Goal: Information Seeking & Learning: Learn about a topic

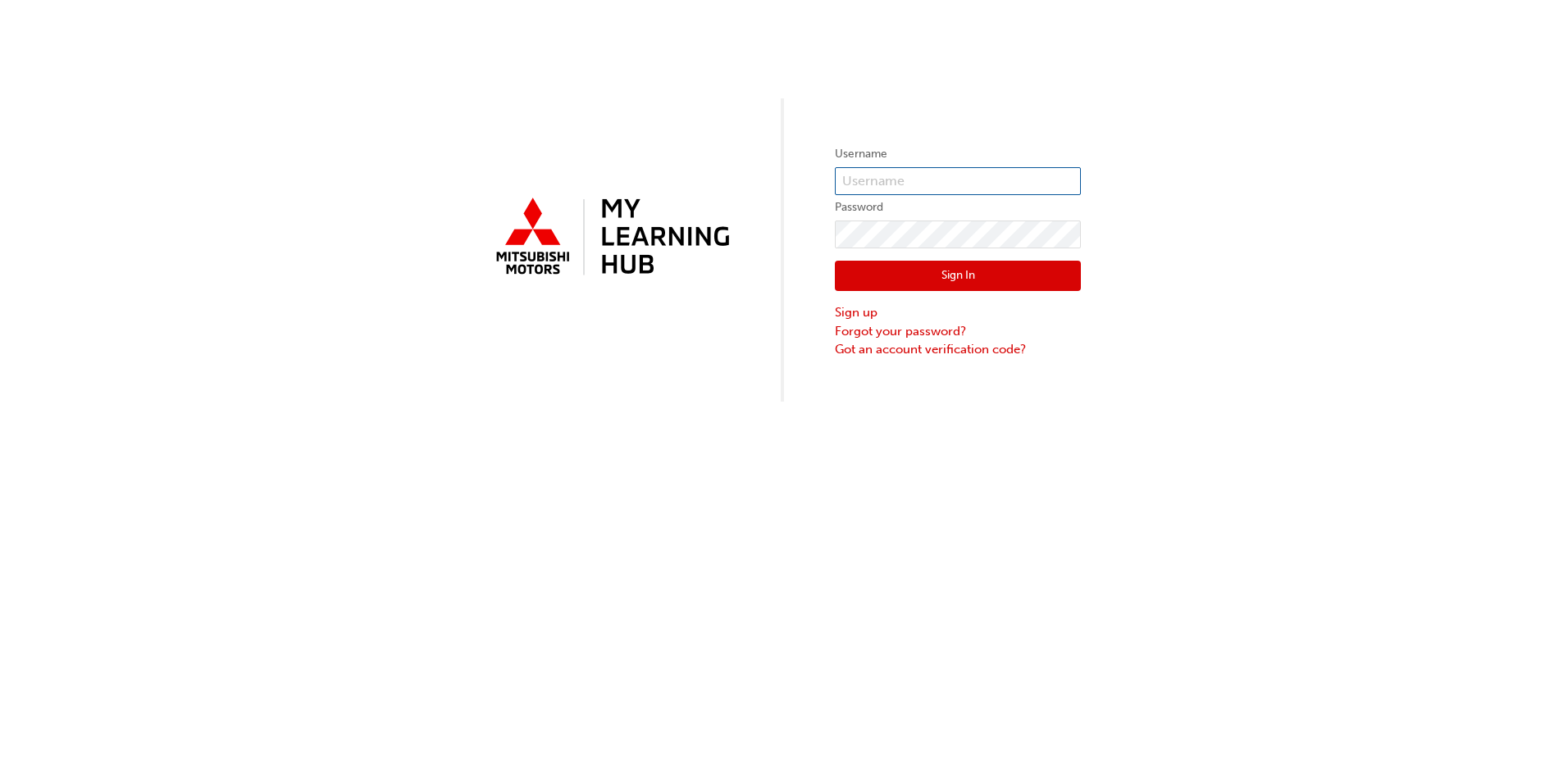
click at [909, 170] on input "text" at bounding box center [958, 181] width 246 height 28
type input "[PERSON_NAME][EMAIL_ADDRESS][PERSON_NAME][DOMAIN_NAME]"
click at [950, 275] on button "Sign In" at bounding box center [958, 276] width 246 height 32
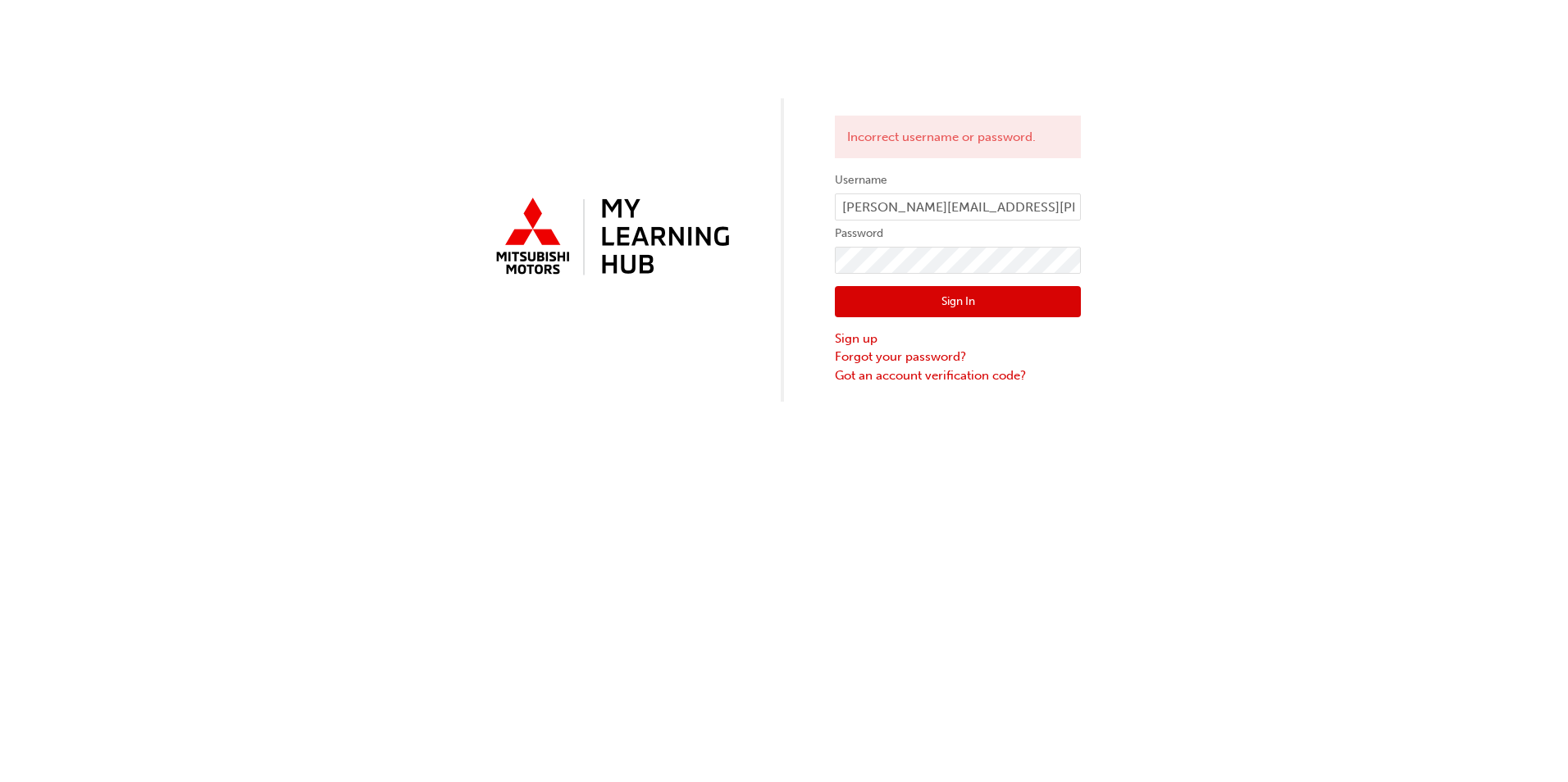
click at [973, 301] on button "Sign In" at bounding box center [958, 302] width 246 height 32
click at [899, 360] on link "Forgot your password?" at bounding box center [958, 357] width 246 height 19
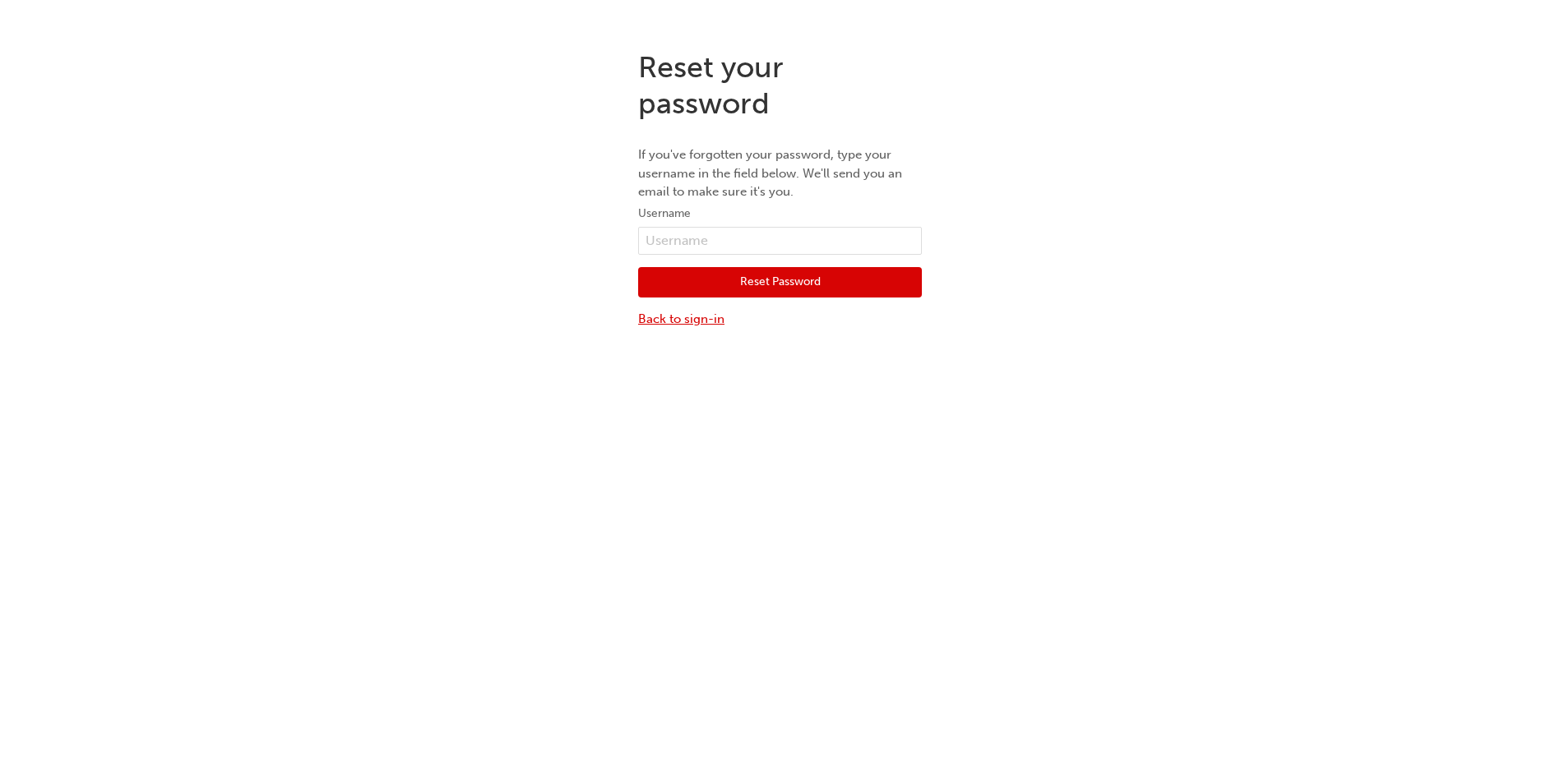
click at [703, 318] on link "Back to sign-in" at bounding box center [780, 319] width 283 height 19
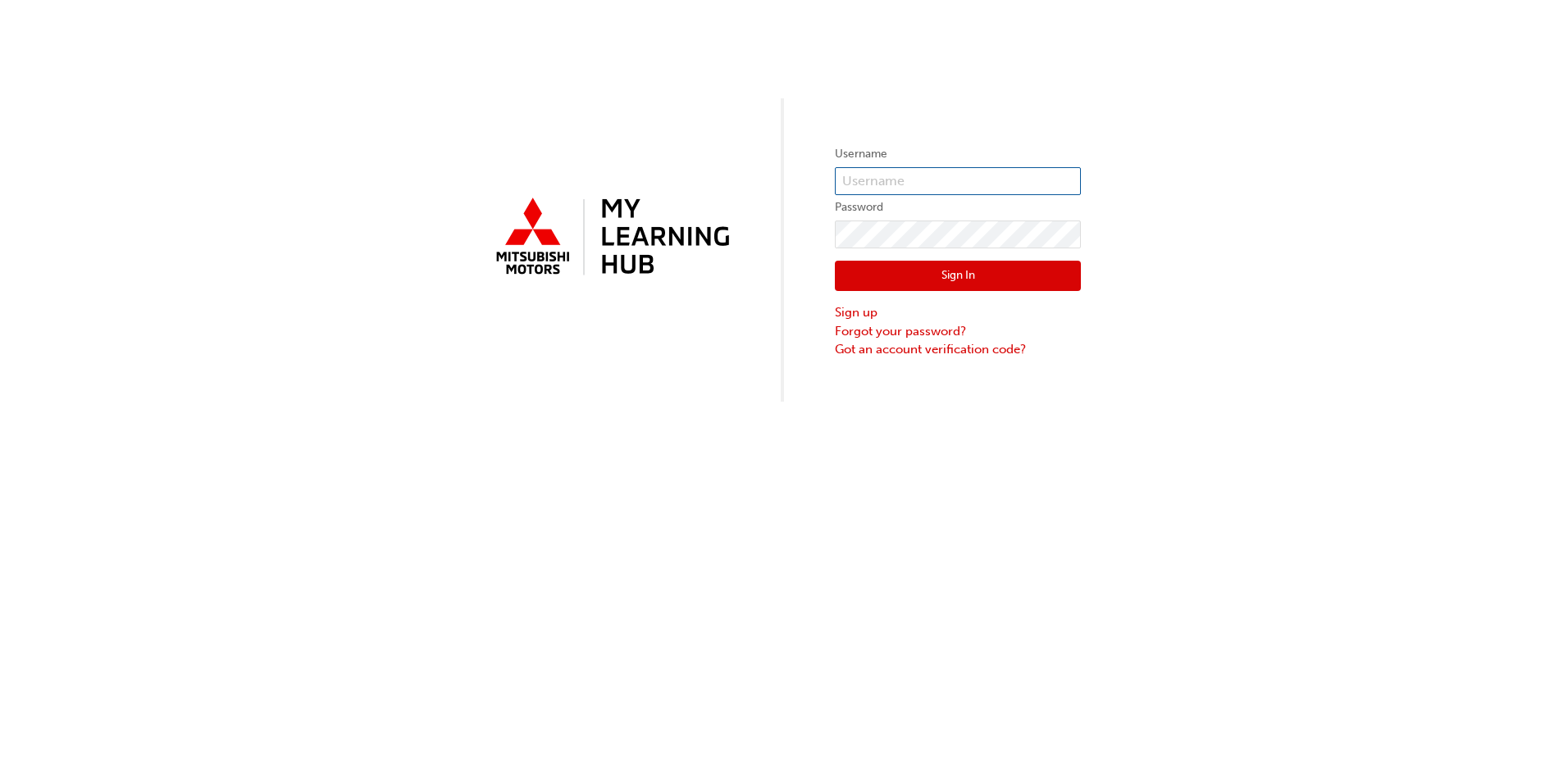
click at [913, 174] on input "text" at bounding box center [958, 181] width 246 height 28
click at [811, 316] on div "Username Password Sign In Sign up Forgot your password? Got an account verifica…" at bounding box center [784, 200] width 1568 height 402
click at [922, 177] on input "text" at bounding box center [958, 181] width 246 height 28
click at [1190, 421] on div "Username Password Sign In Sign up Forgot your password? Got an account verifica…" at bounding box center [784, 391] width 1568 height 782
click at [862, 175] on input "text" at bounding box center [958, 181] width 246 height 28
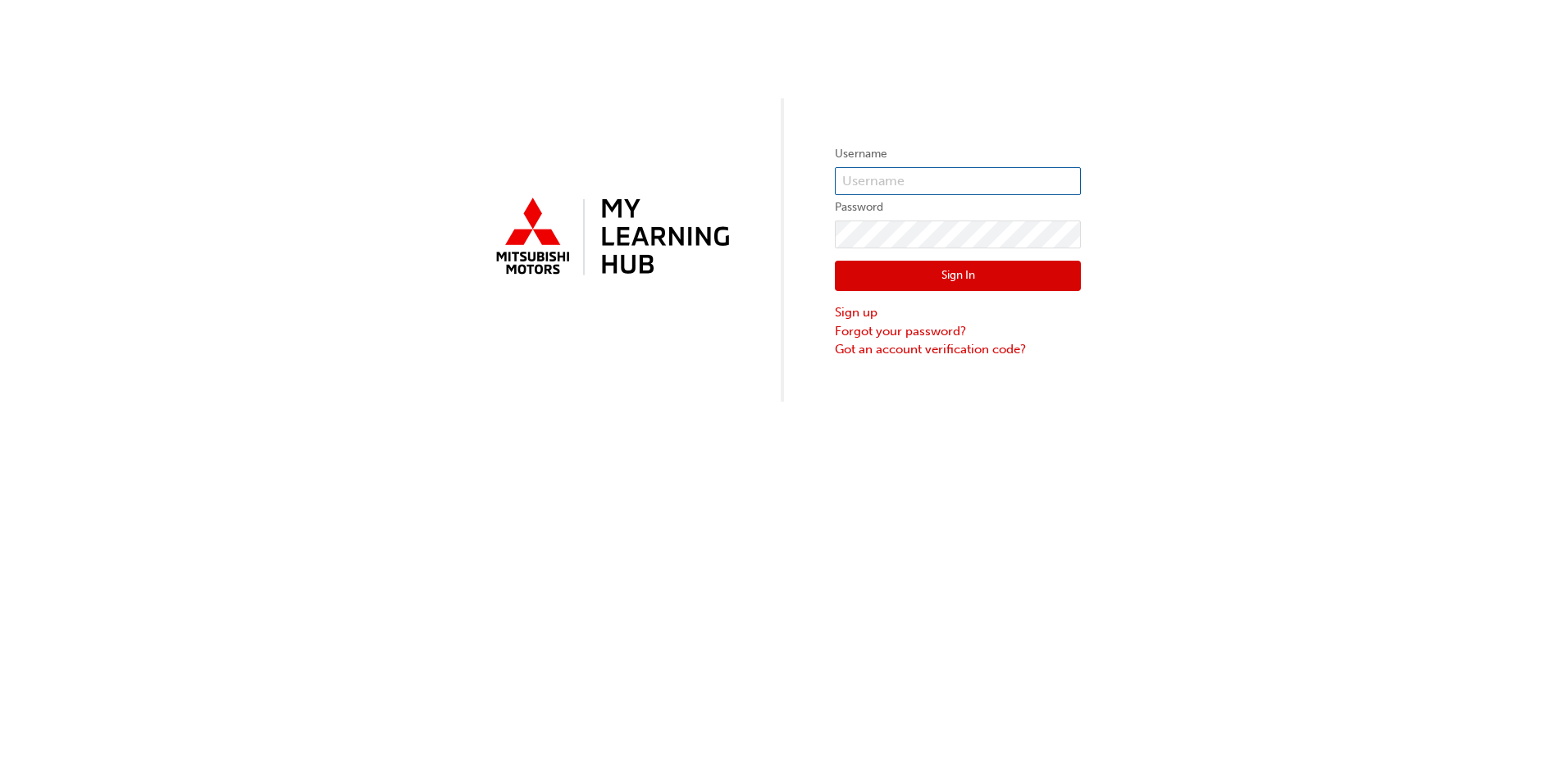
type input "[PERSON_NAME][EMAIL_ADDRESS][PERSON_NAME][DOMAIN_NAME]"
click at [942, 285] on button "Sign In" at bounding box center [958, 276] width 246 height 32
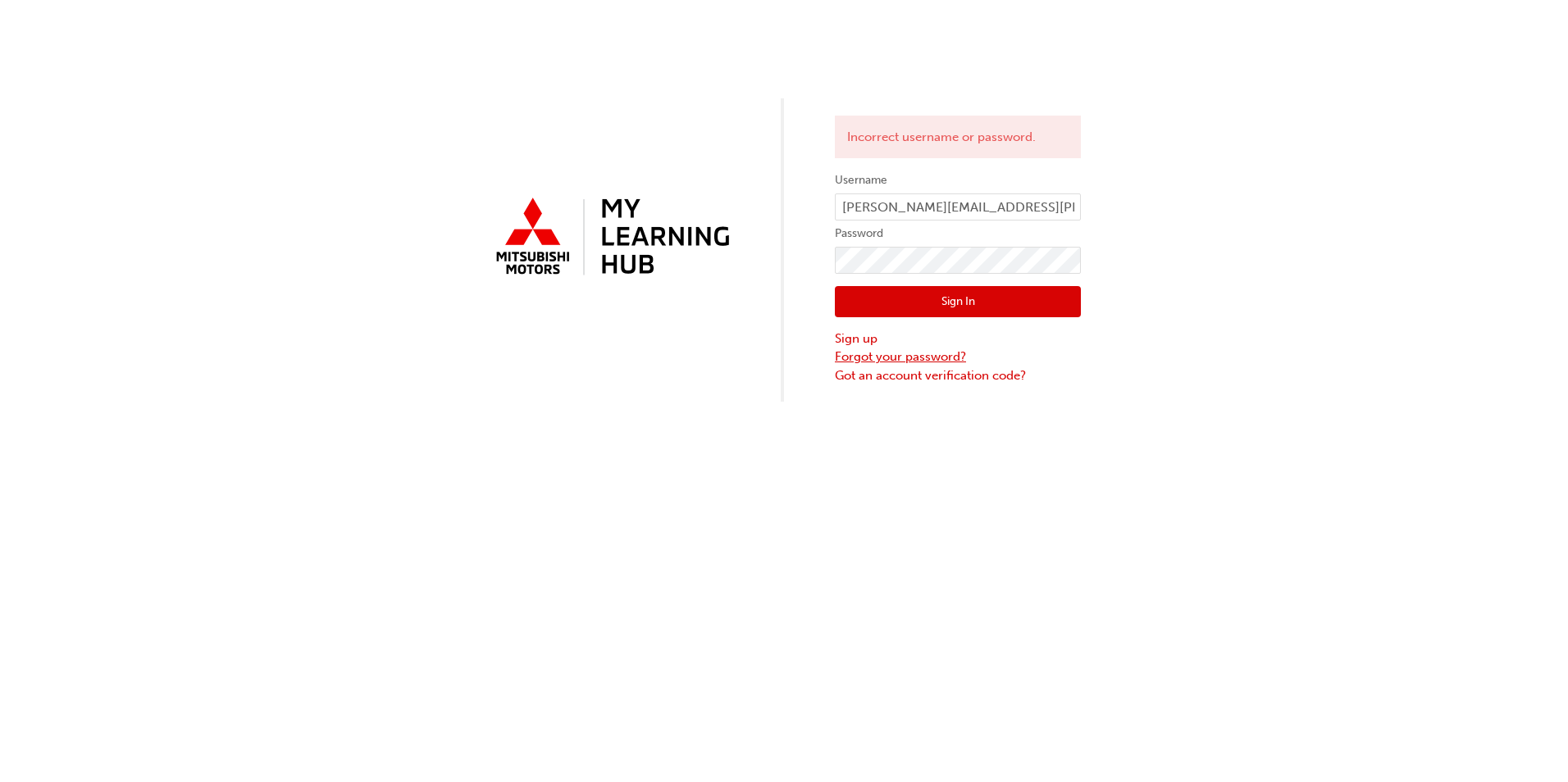
click at [891, 355] on link "Forgot your password?" at bounding box center [958, 357] width 246 height 19
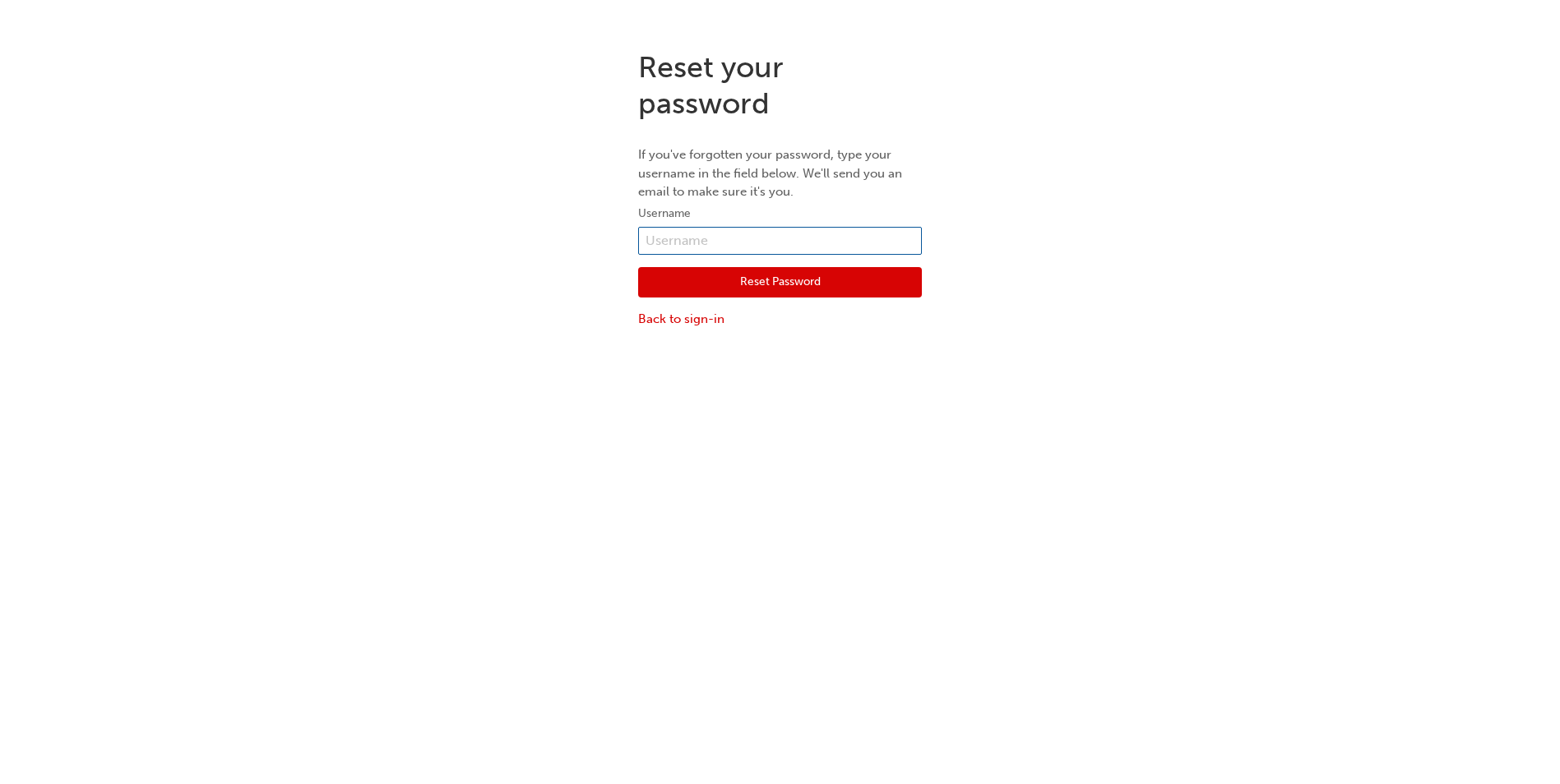
click at [769, 230] on input "text" at bounding box center [780, 241] width 283 height 28
type input "[PERSON_NAME][EMAIL_ADDRESS][PERSON_NAME][DOMAIN_NAME]"
click at [750, 284] on button "Reset Password" at bounding box center [780, 282] width 283 height 32
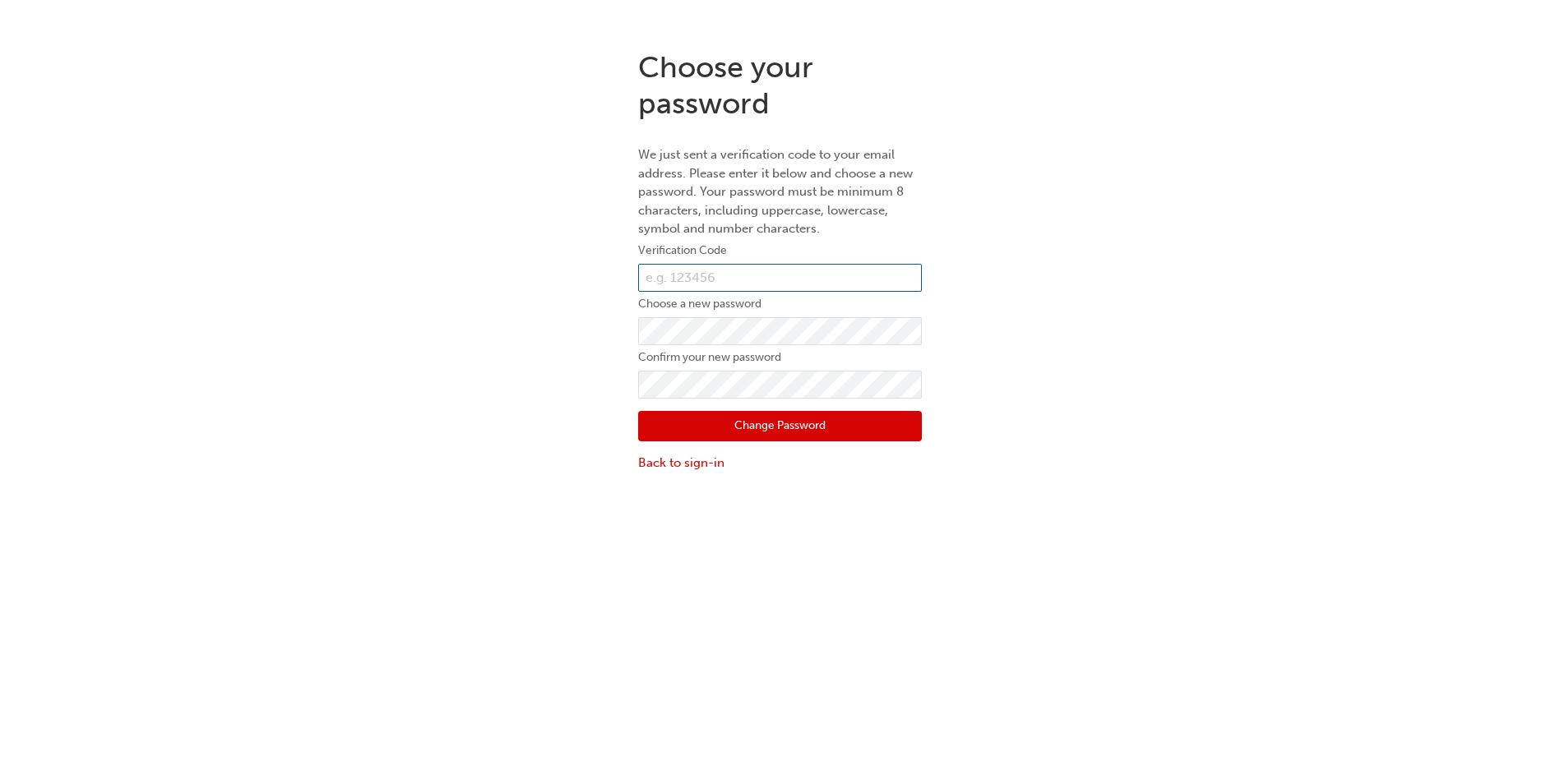
click at [781, 274] on input "text" at bounding box center [780, 278] width 283 height 28
type input "217006"
click at [786, 419] on button "Change Password" at bounding box center [780, 426] width 283 height 32
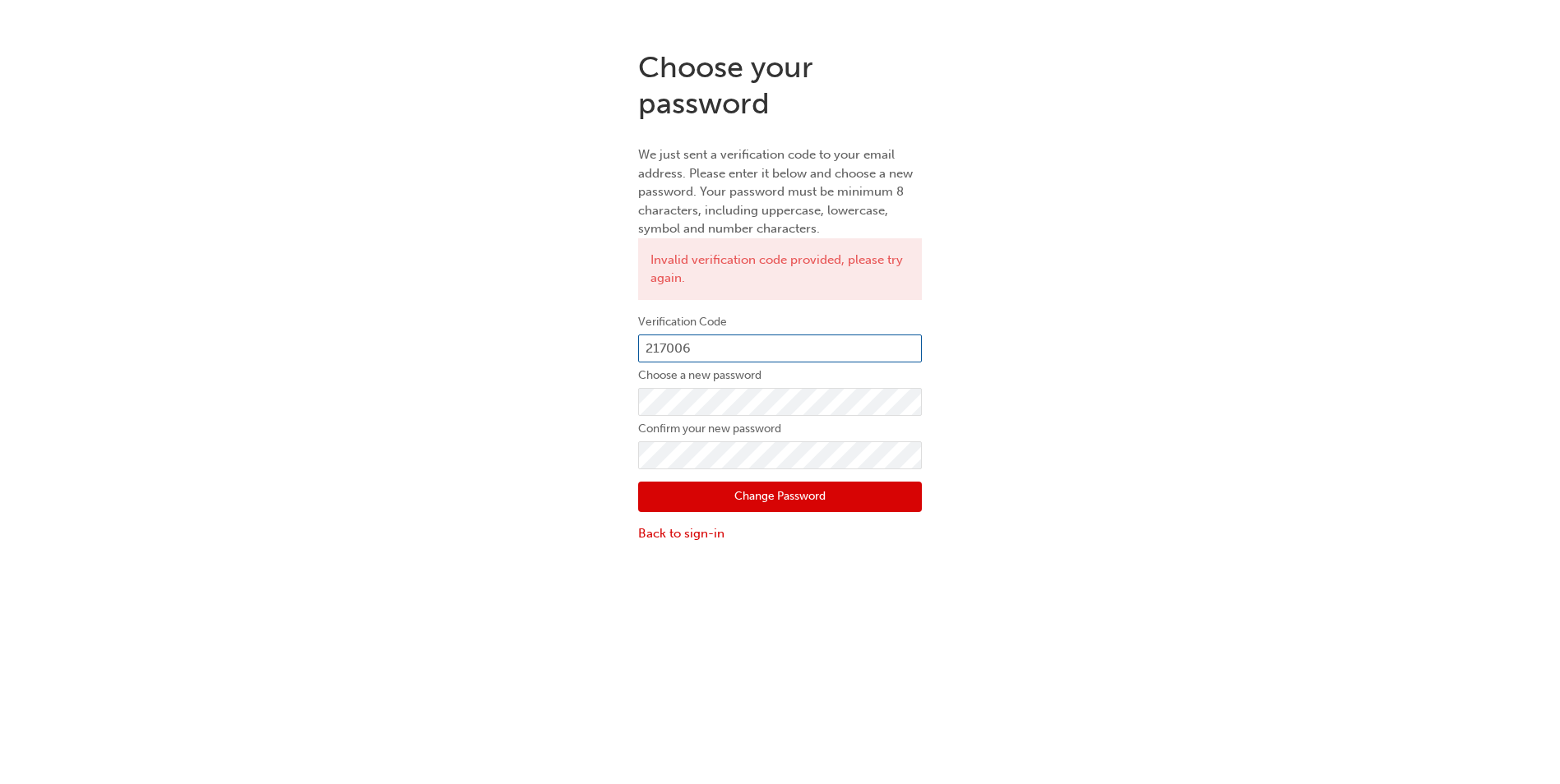
click at [699, 343] on input "217006" at bounding box center [780, 349] width 283 height 28
click at [684, 350] on input "217006" at bounding box center [780, 349] width 283 height 28
type input "217066"
click at [789, 502] on button "Change Password" at bounding box center [780, 497] width 283 height 32
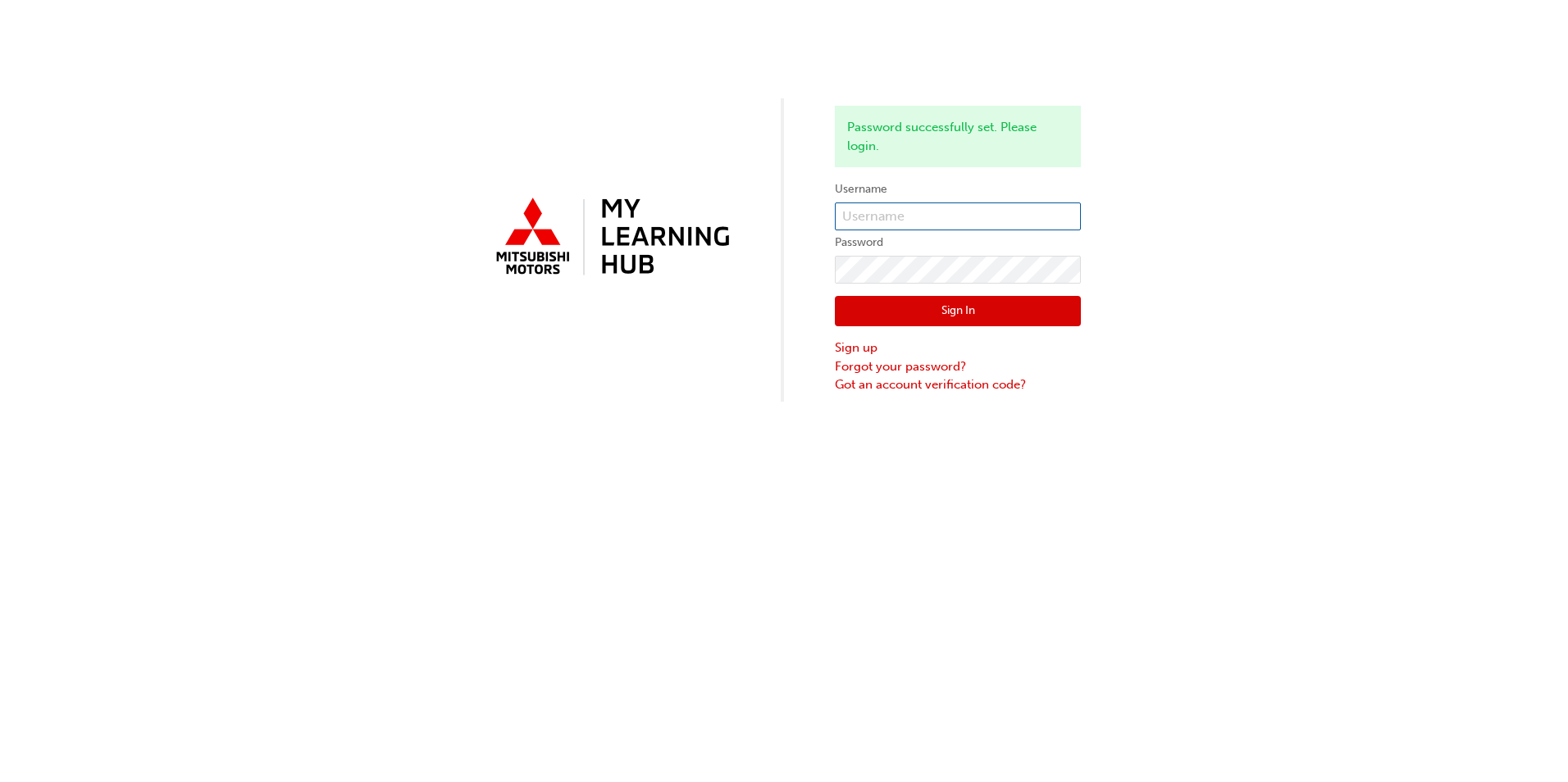
click at [950, 220] on input "text" at bounding box center [958, 216] width 246 height 28
type input "[PERSON_NAME][EMAIL_ADDRESS][PERSON_NAME][DOMAIN_NAME]"
click at [942, 308] on button "Sign In" at bounding box center [958, 312] width 246 height 32
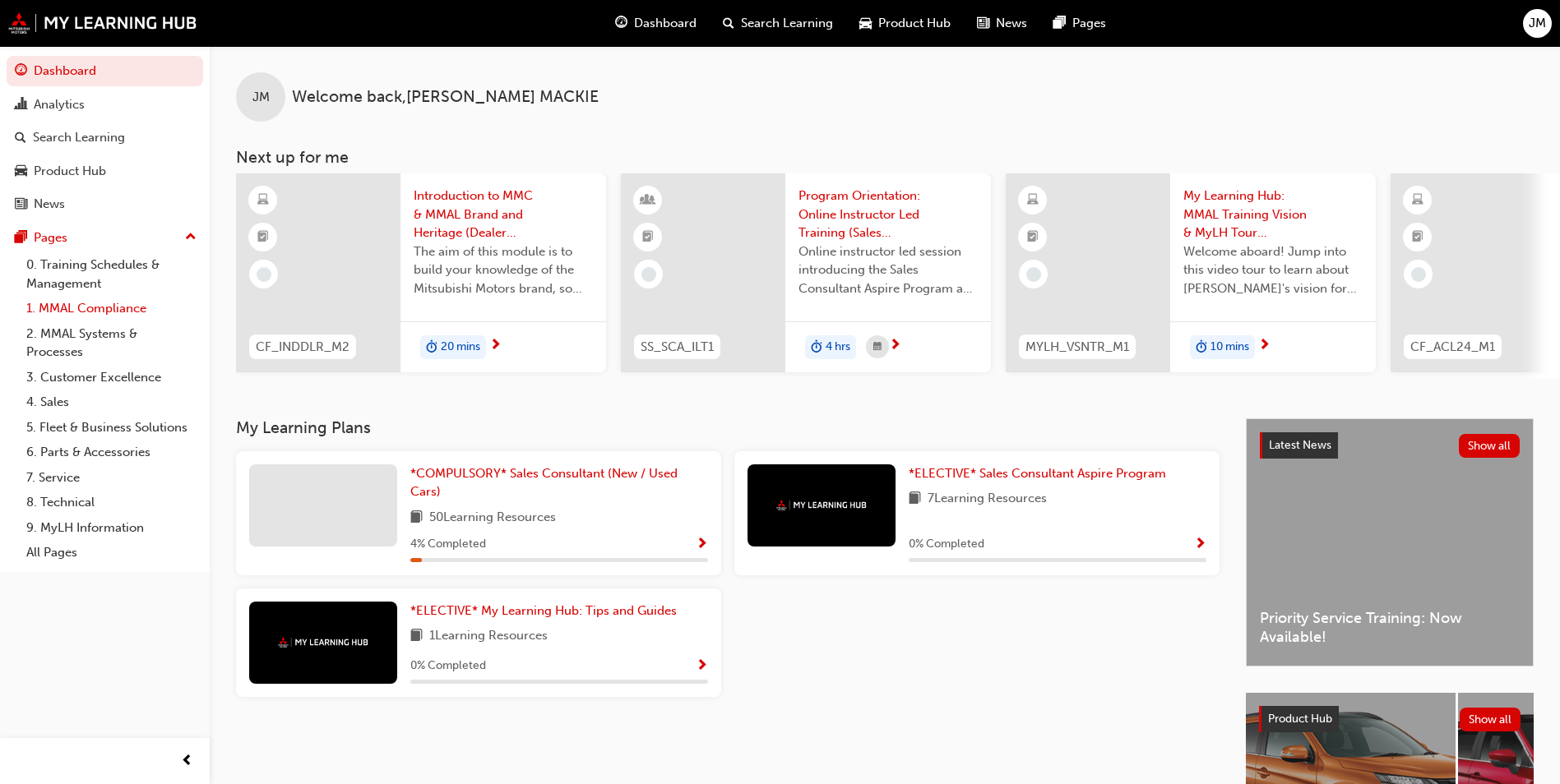
click at [81, 302] on link "1. MMAL Compliance" at bounding box center [111, 309] width 184 height 25
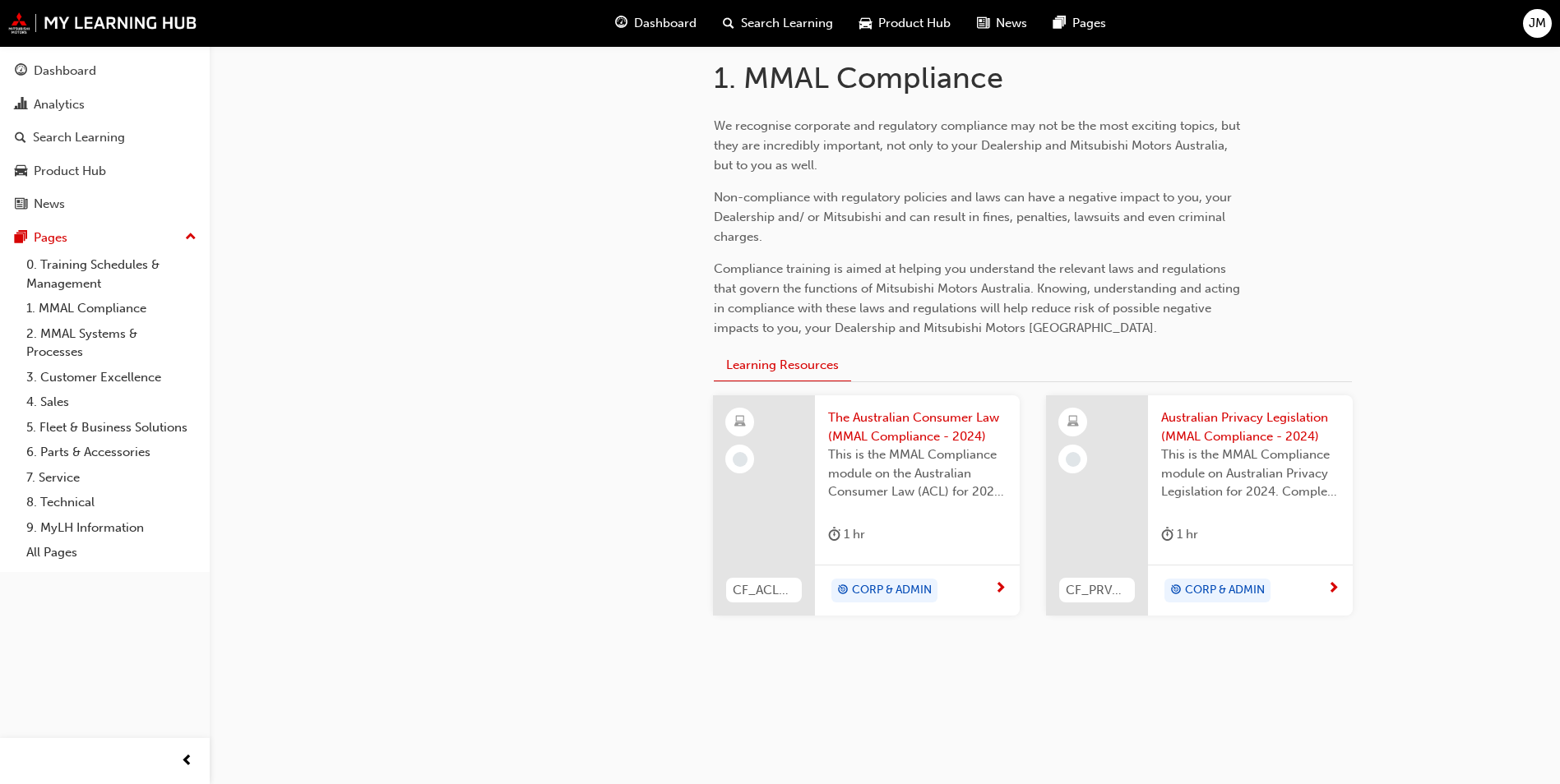
scroll to position [352, 0]
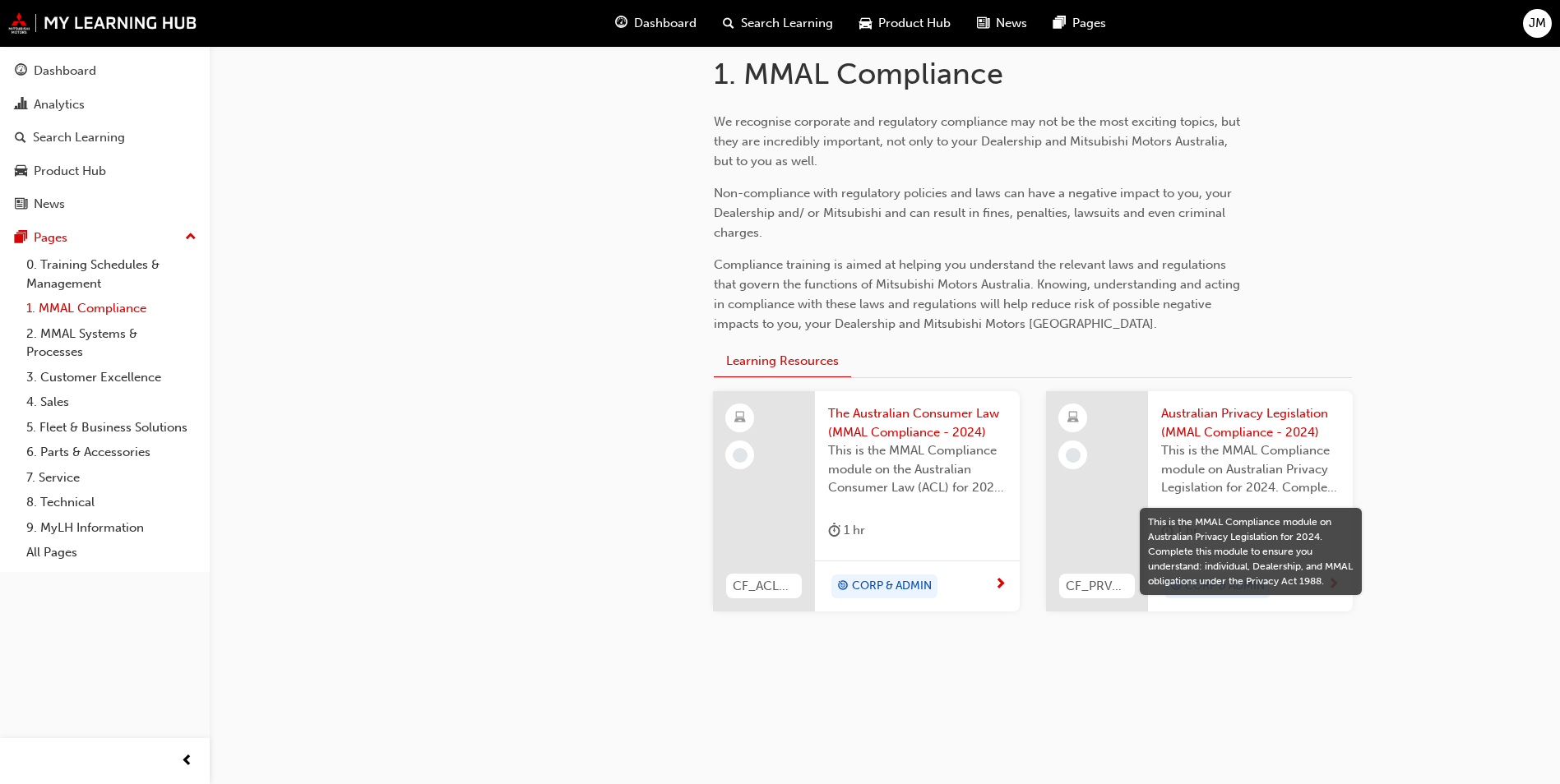
click at [54, 305] on link "1. MMAL Compliance" at bounding box center [111, 309] width 184 height 25
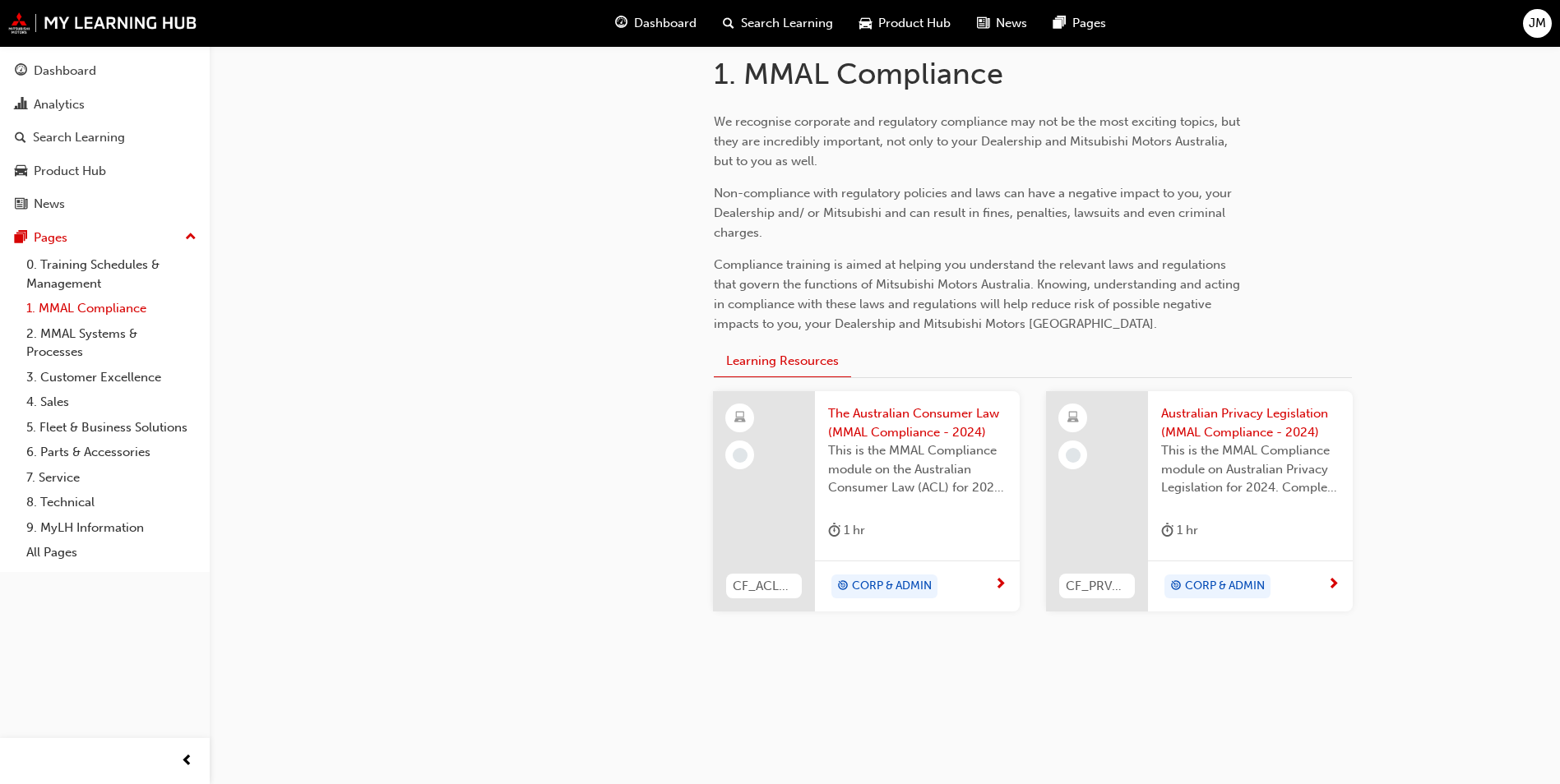
click at [83, 308] on link "1. MMAL Compliance" at bounding box center [111, 309] width 184 height 25
click at [86, 330] on link "2. MMAL Systems & Processes" at bounding box center [111, 343] width 184 height 43
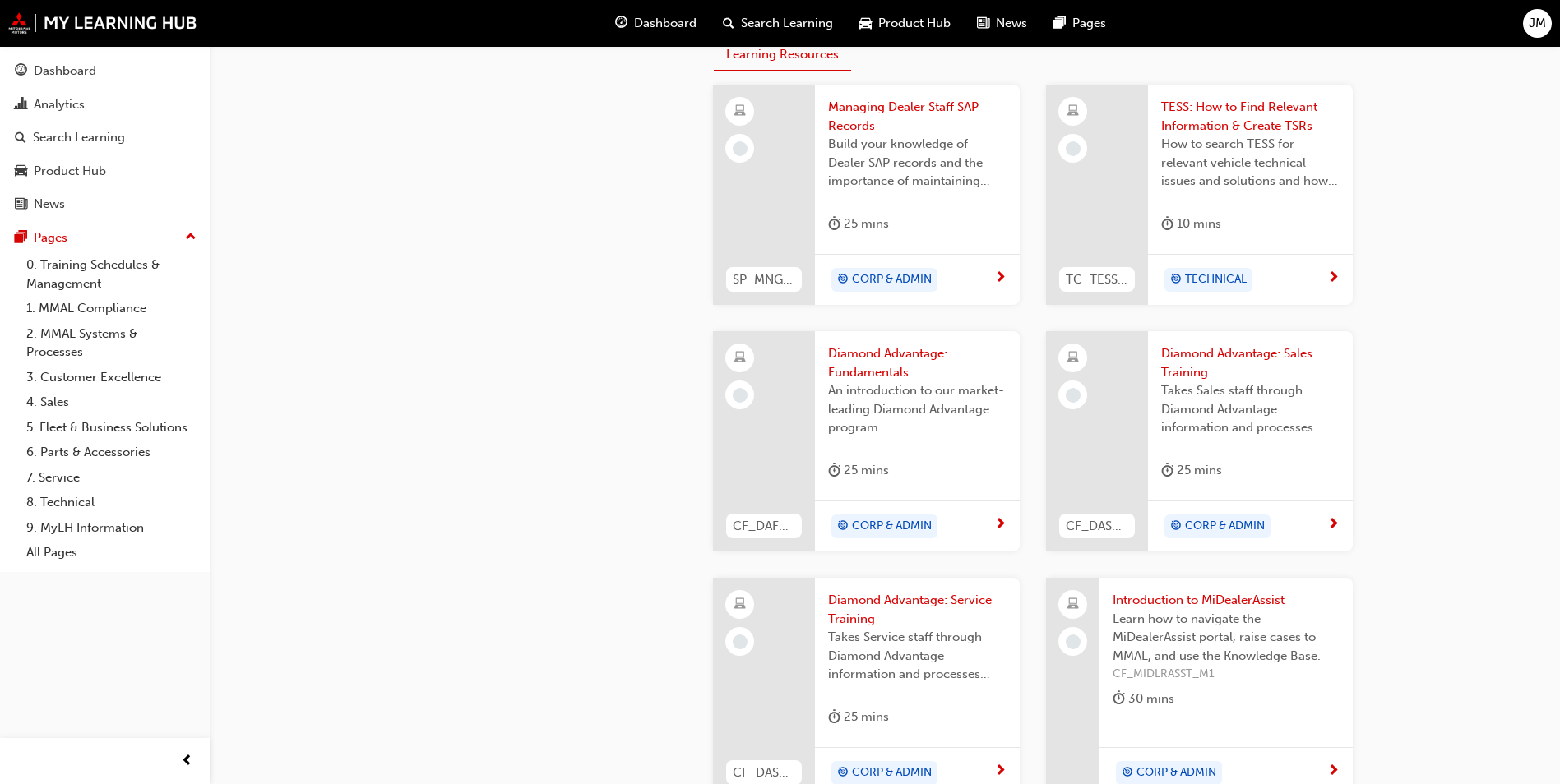
scroll to position [904, 0]
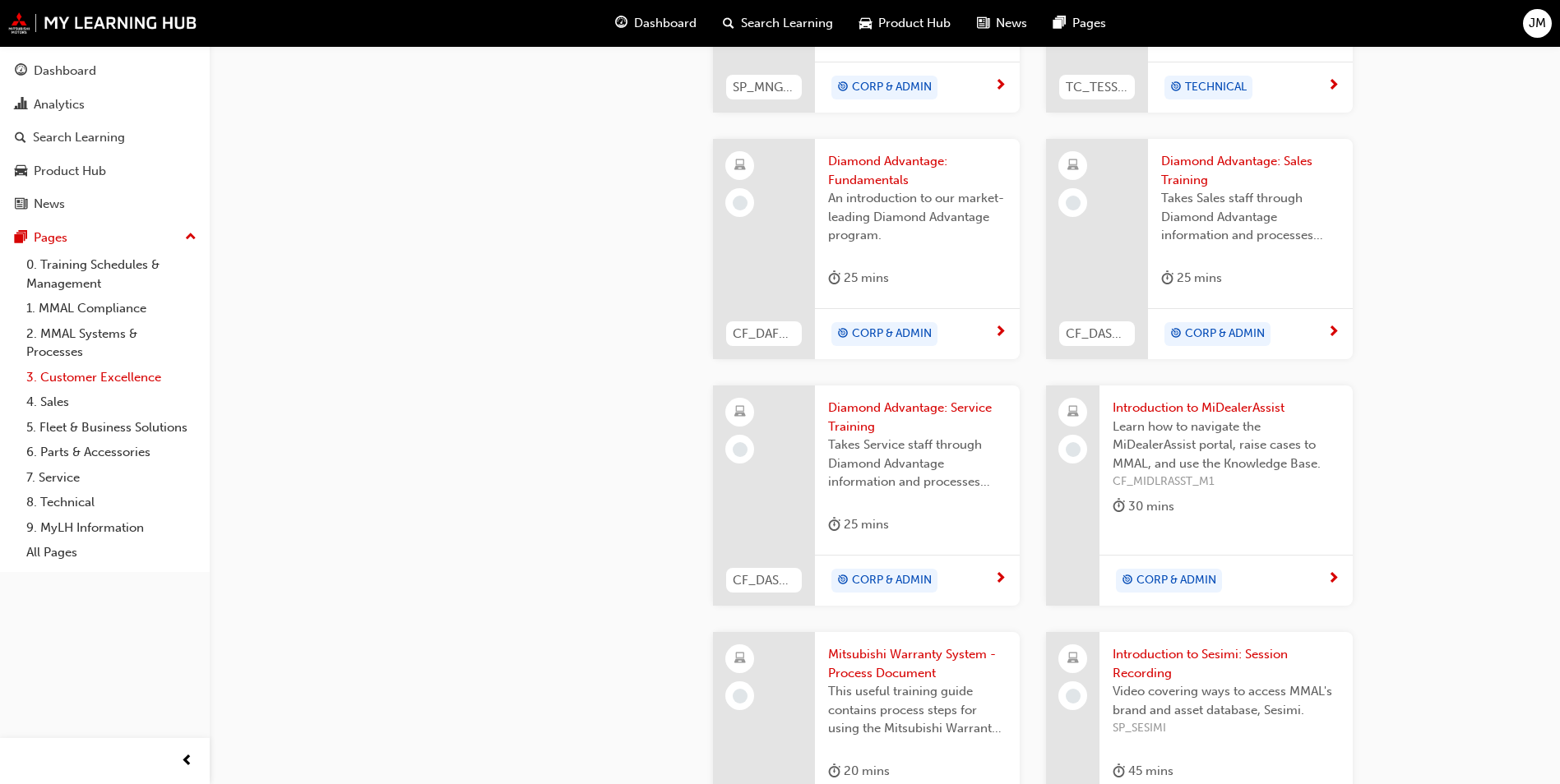
click at [57, 377] on link "3. Customer Excellence" at bounding box center [111, 378] width 184 height 25
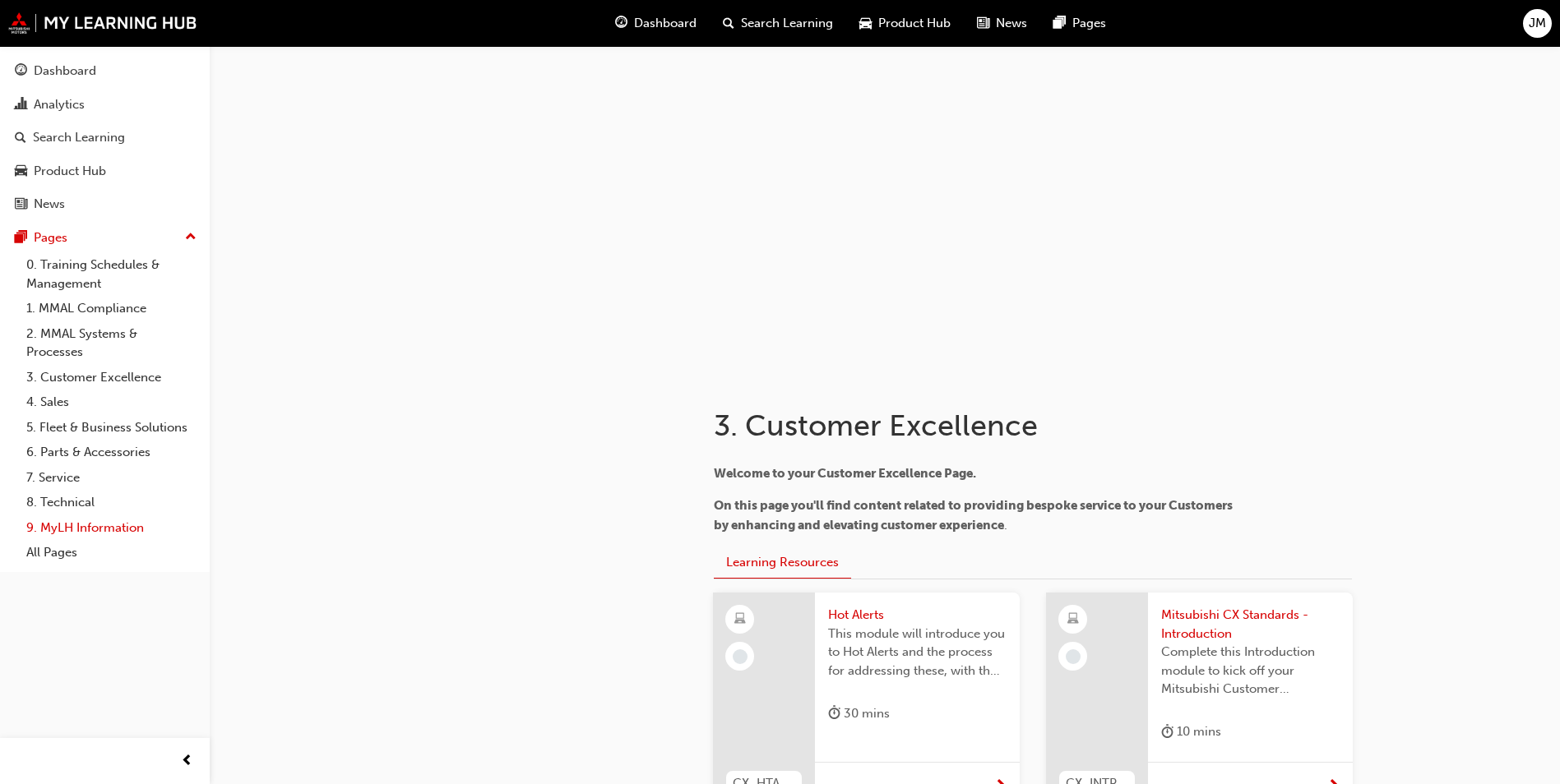
click at [65, 521] on link "9. MyLH Information" at bounding box center [111, 528] width 184 height 25
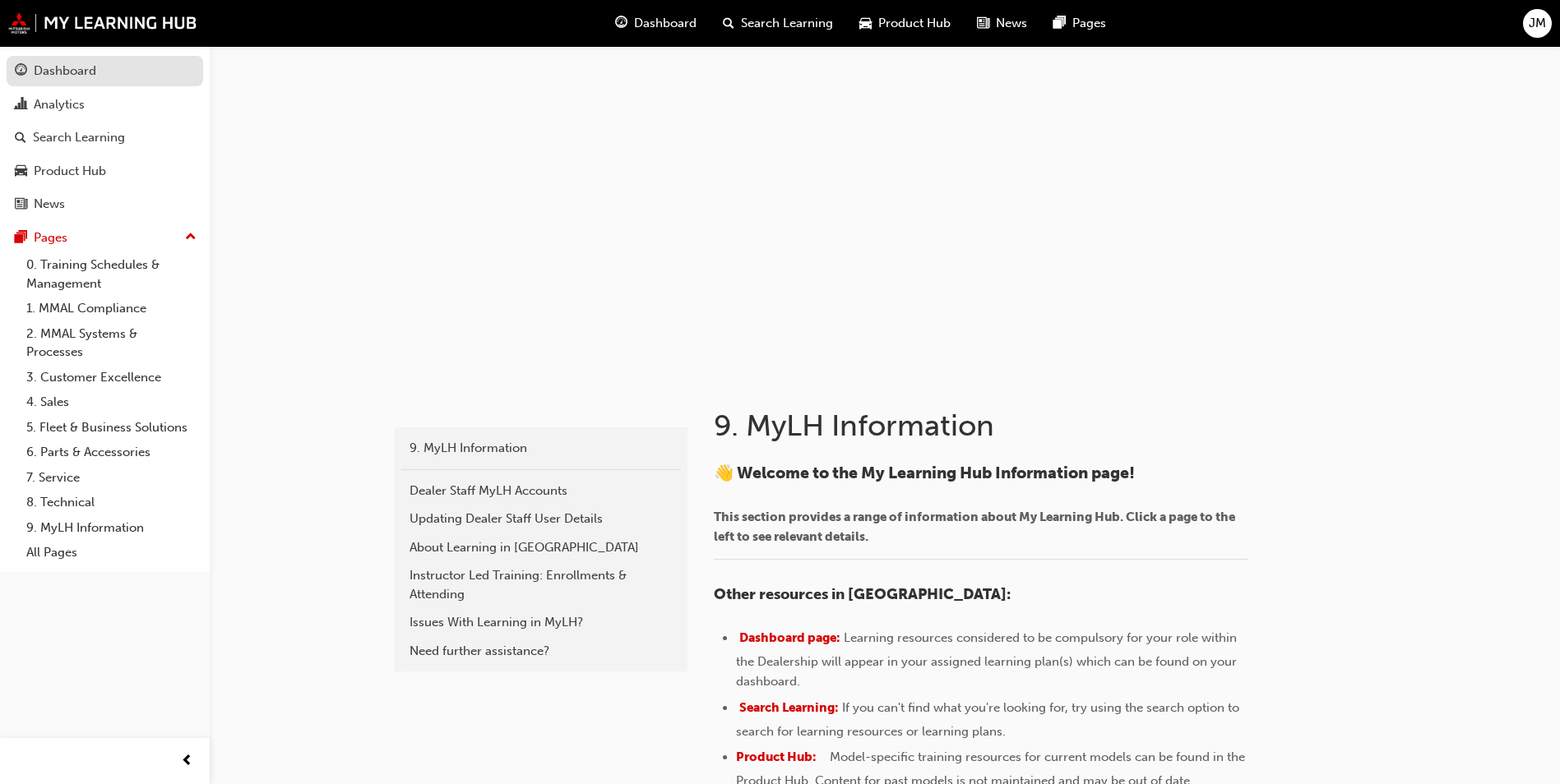
click at [70, 72] on div "Dashboard" at bounding box center [64, 71] width 62 height 19
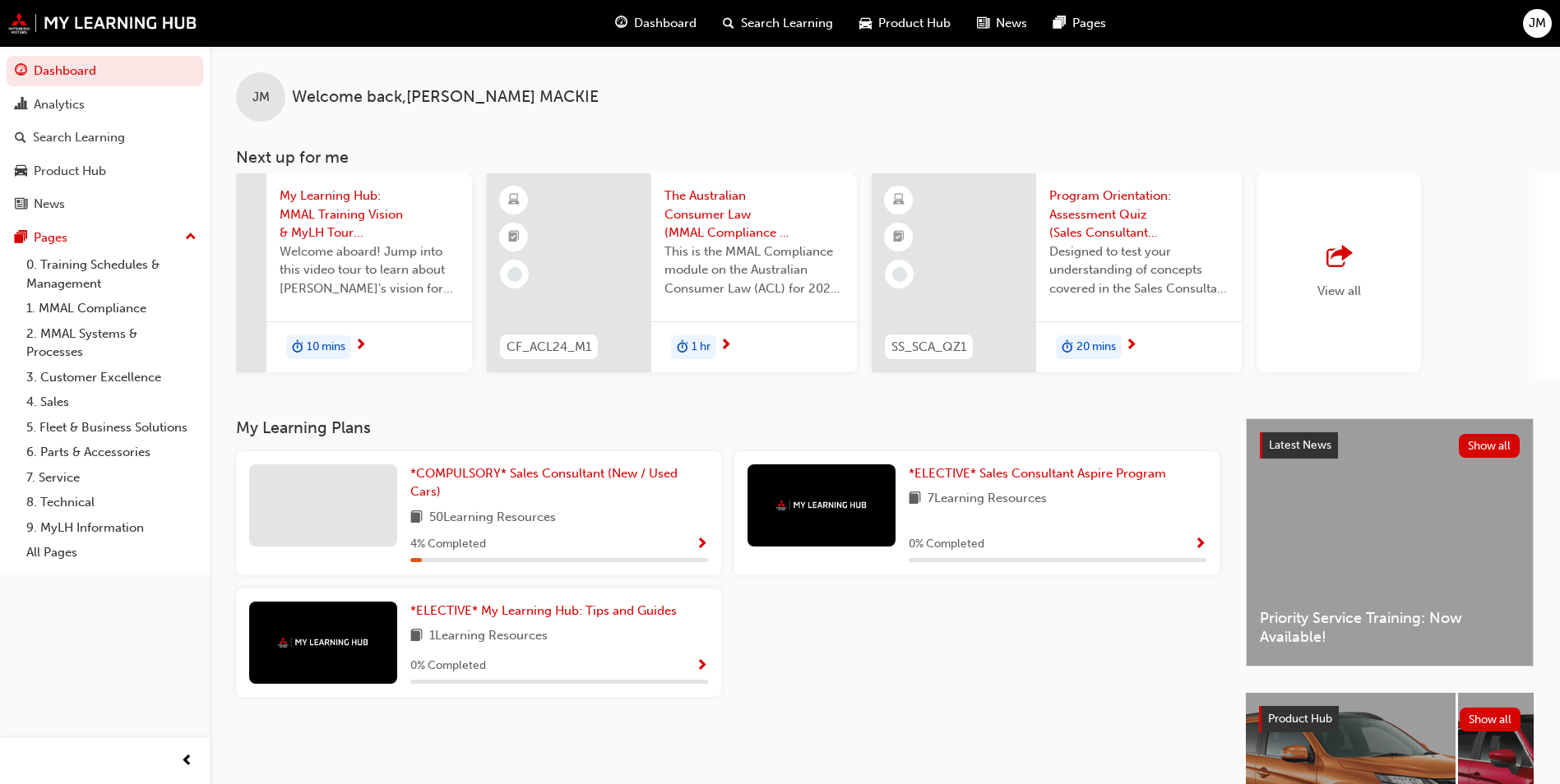
scroll to position [0, 982]
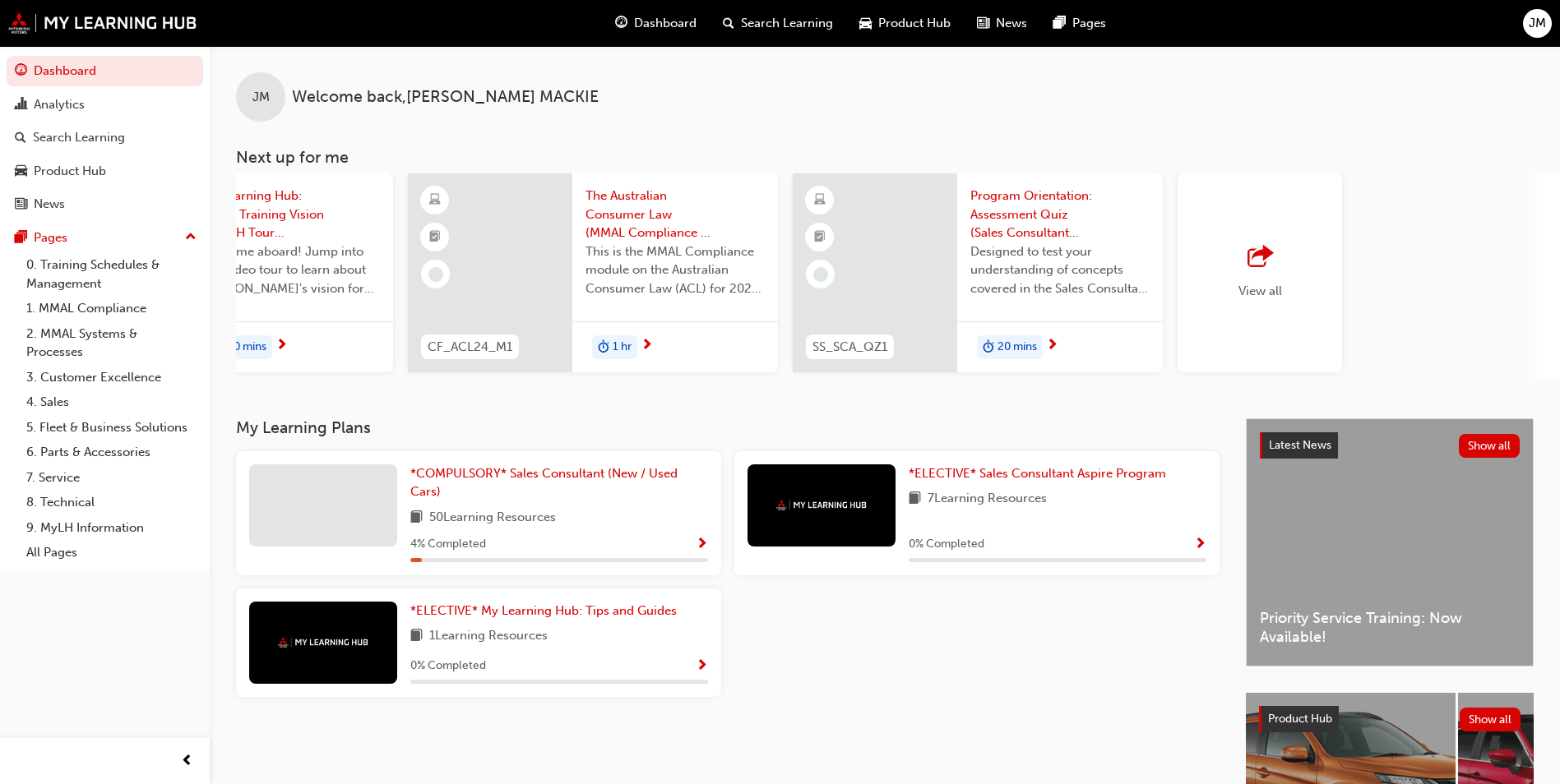
click at [1256, 255] on span "outbound-icon" at bounding box center [1259, 257] width 24 height 23
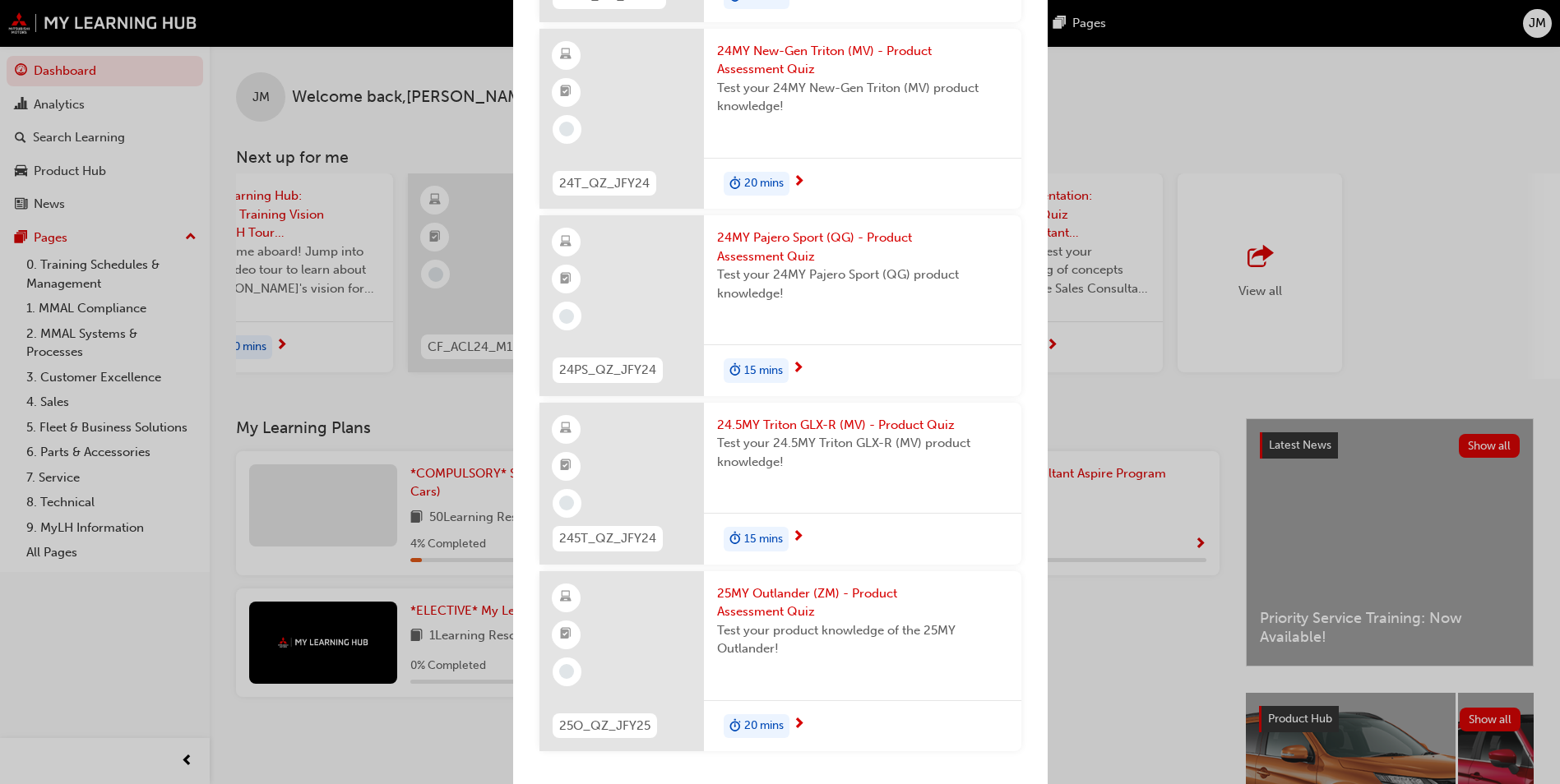
scroll to position [9957, 0]
click at [790, 600] on span "25MY Outlander (ZM) - Product Assessment Quiz" at bounding box center [863, 603] width 292 height 37
